Goal: Check status: Check status

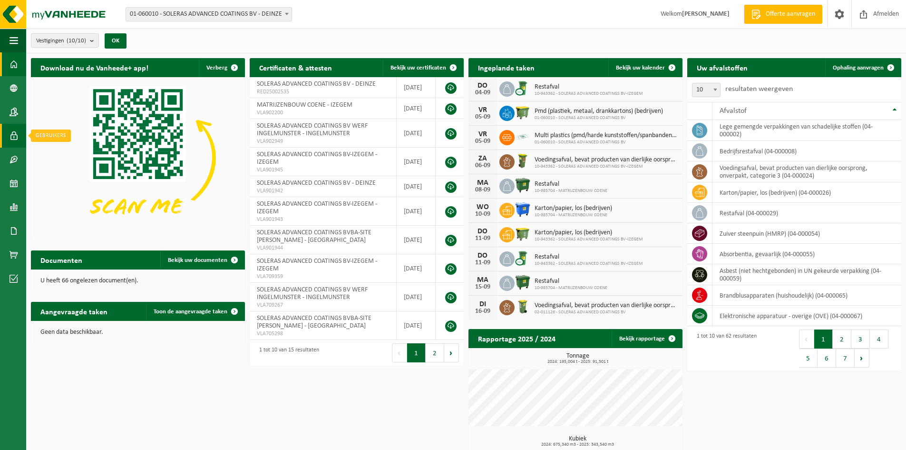
click at [11, 137] on span at bounding box center [14, 136] width 9 height 24
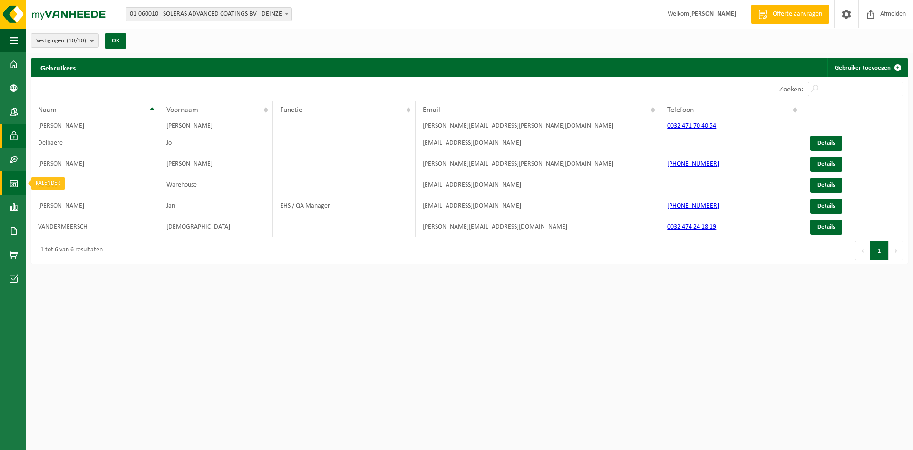
click at [19, 184] on link "Kalender" at bounding box center [13, 183] width 26 height 24
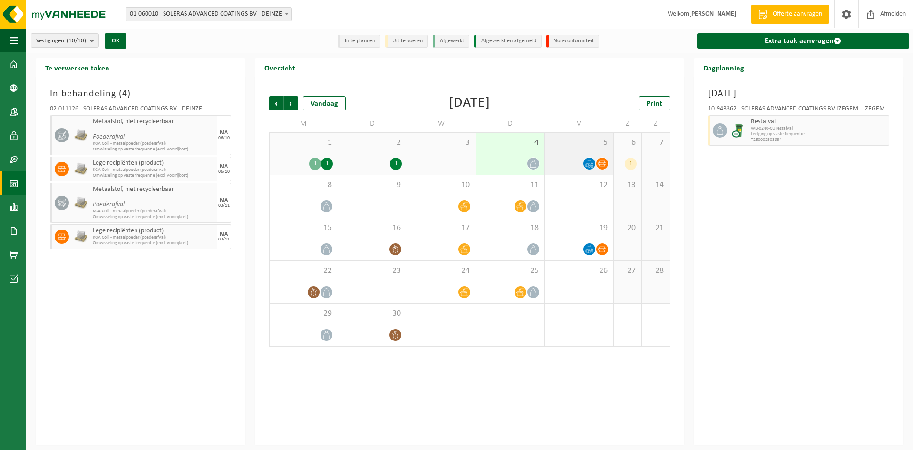
click at [560, 147] on span "5" at bounding box center [579, 142] width 59 height 10
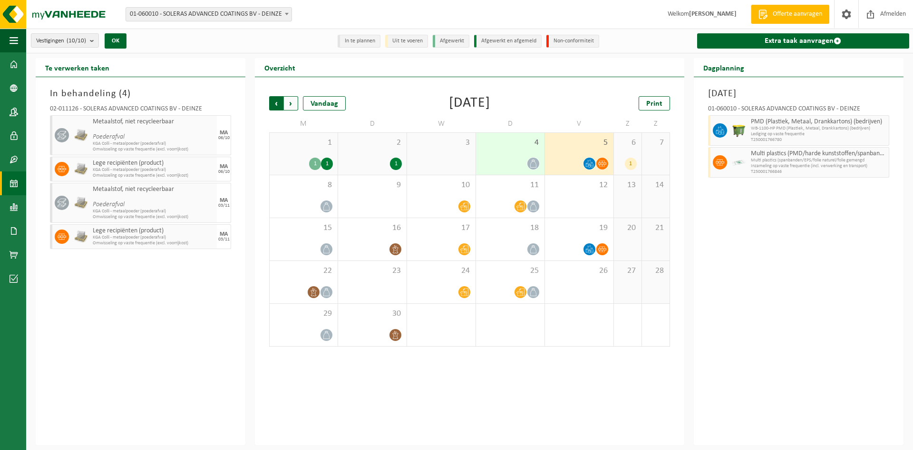
click at [298, 103] on span "Volgende" at bounding box center [291, 103] width 14 height 14
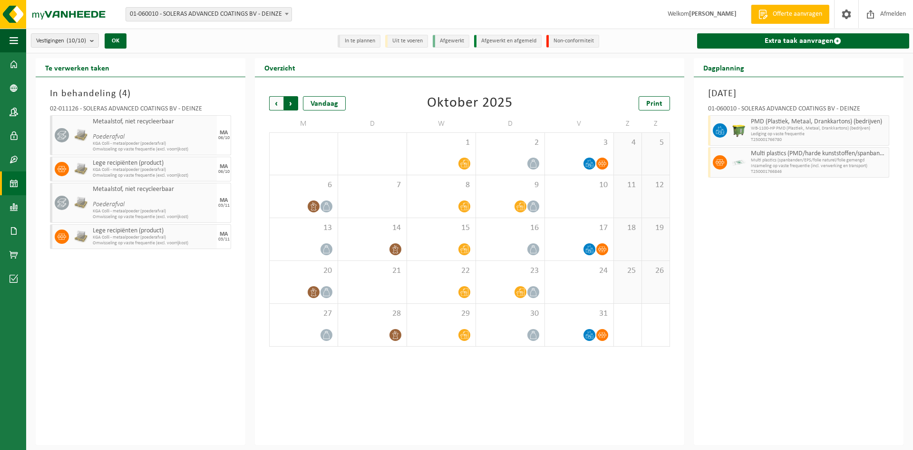
click at [276, 101] on span "Vorige" at bounding box center [276, 103] width 14 height 14
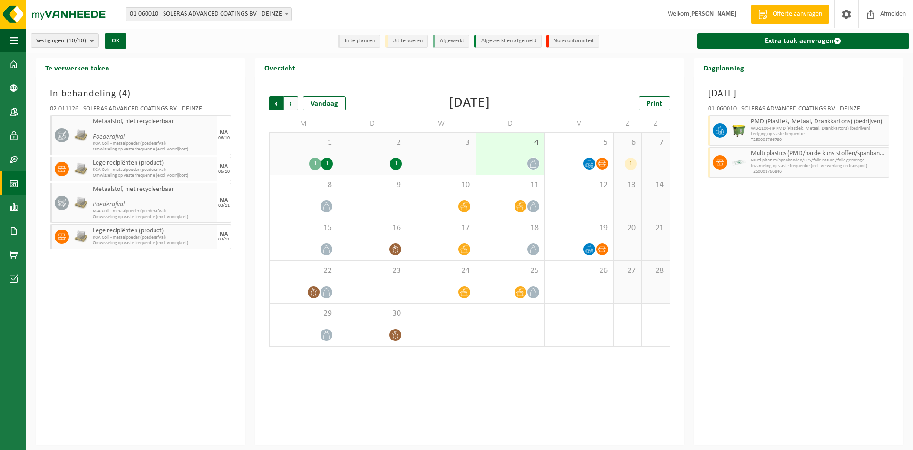
click at [293, 100] on span "Volgende" at bounding box center [291, 103] width 14 height 14
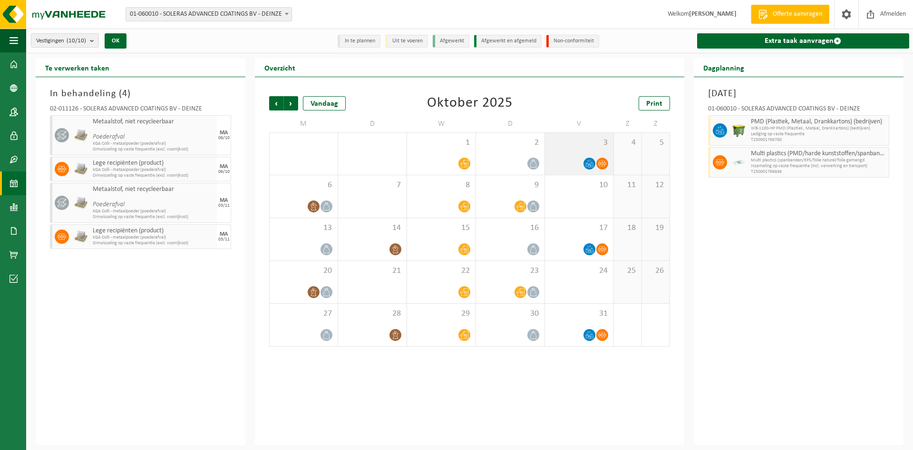
click at [567, 147] on span "3" at bounding box center [579, 142] width 59 height 10
